Goal: Contribute content

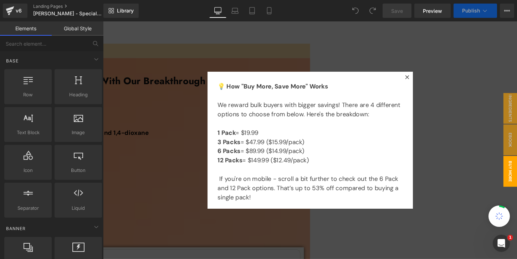
click at [317, 50] on div at bounding box center [319, 145] width 432 height 248
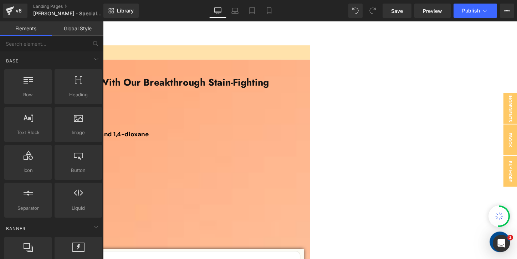
click at [103, 21] on span "Image" at bounding box center [103, 21] width 0 height 0
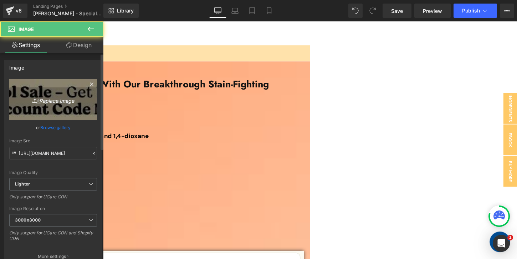
click at [50, 103] on icon "Replace Image" at bounding box center [53, 99] width 57 height 9
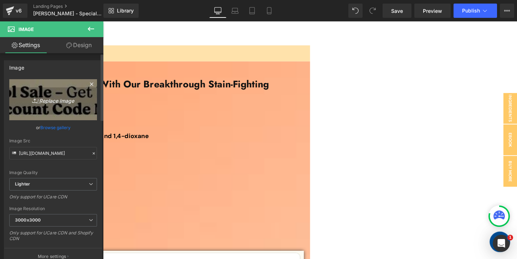
type input "C:\fakepath\End of Summer Top Banner.jpg"
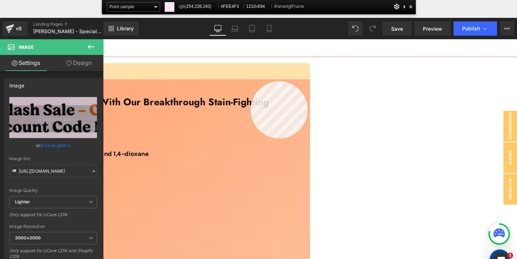
click at [251, 81] on div at bounding box center [319, 181] width 432 height 248
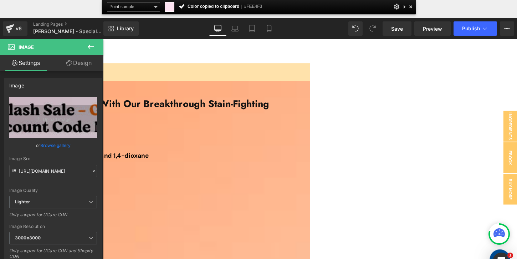
click at [103, 39] on span "Row" at bounding box center [103, 39] width 0 height 0
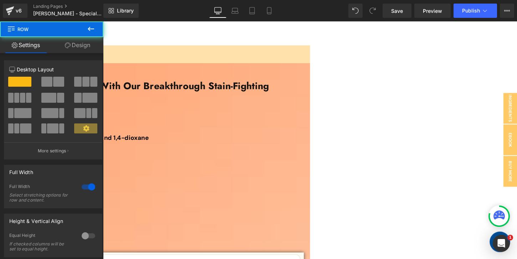
click at [87, 60] on div "Column Size Customizer 12 Desktop Layout Laptop Layout Tablet Layout Mobile Lay…" at bounding box center [53, 107] width 107 height 105
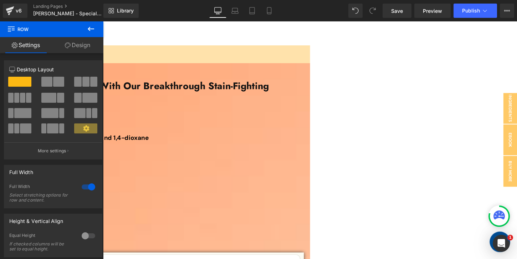
click at [78, 48] on link "Design" at bounding box center [78, 45] width 52 height 16
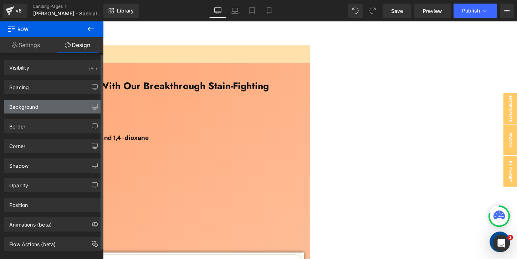
click at [54, 107] on div "Background" at bounding box center [53, 107] width 98 height 14
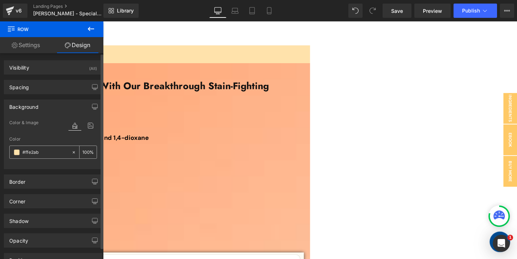
click at [45, 150] on input "#ffe2ab" at bounding box center [45, 152] width 46 height 8
paste input "FEE4F3"
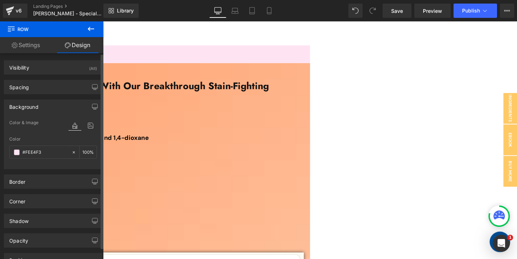
type input "#FEE4F3"
click at [66, 138] on div "Color" at bounding box center [53, 139] width 88 height 5
